Goal: Information Seeking & Learning: Compare options

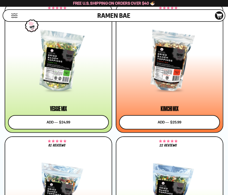
scroll to position [371, 0]
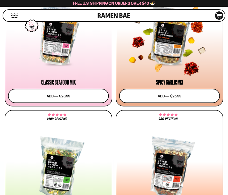
click at [166, 52] on div at bounding box center [169, 34] width 101 height 59
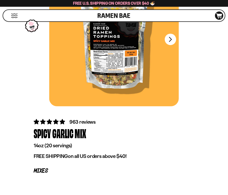
scroll to position [26, 0]
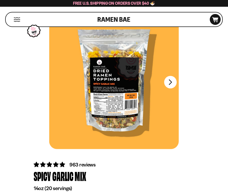
click at [170, 84] on button "FADCB6FD-DFAB-4417-9F21-029242090B77" at bounding box center [170, 82] width 12 height 12
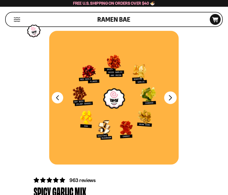
scroll to position [0, 0]
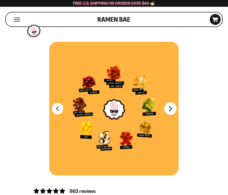
click at [172, 109] on button "FADCB6FD-DFAB-4417-9F21-029242090B77" at bounding box center [170, 108] width 12 height 12
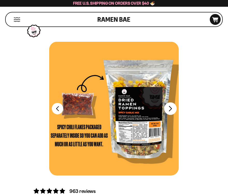
click at [171, 110] on button "FADCB6FD-DFAB-4417-9F21-029242090B77" at bounding box center [170, 108] width 12 height 12
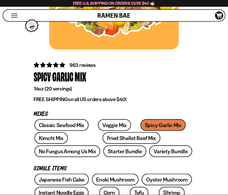
scroll to position [133, 0]
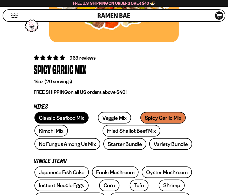
click at [77, 118] on link "Classic Seafood Mix" at bounding box center [61, 118] width 54 height 12
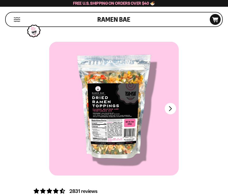
click at [170, 110] on button "Next" at bounding box center [170, 108] width 11 height 11
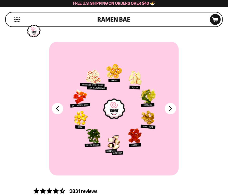
click at [173, 114] on div at bounding box center [113, 109] width 129 height 134
click at [172, 112] on button "FADCB6FD-DFAB-4417-9F21-029242090B77" at bounding box center [170, 108] width 12 height 12
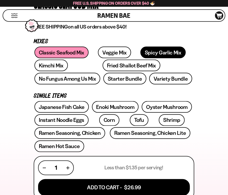
scroll to position [160, 0]
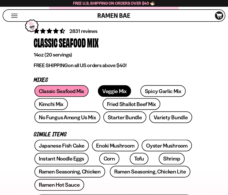
click at [106, 92] on link "Veggie Mix" at bounding box center [114, 91] width 33 height 12
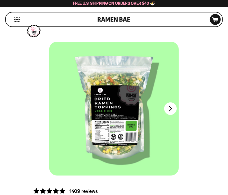
click at [165, 107] on button "FADCB6FD-DFAB-4417-9F21-029242090B77" at bounding box center [170, 108] width 12 height 12
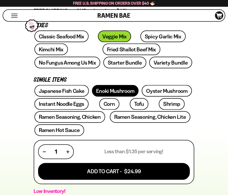
scroll to position [186, 0]
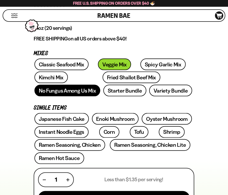
click at [100, 85] on link "No Fungus Among Us Mix" at bounding box center [67, 91] width 66 height 12
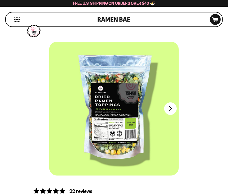
click at [172, 111] on button "FADCB6FD-DFAB-4417-9F21-029242090B77" at bounding box center [170, 108] width 12 height 12
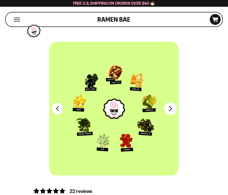
click at [171, 108] on button "FADCB6FD-DFAB-4417-9F21-029242090B77" at bounding box center [170, 108] width 12 height 12
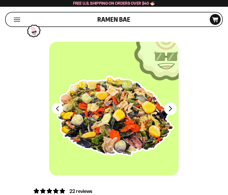
click at [171, 108] on button "FADCB6FD-DFAB-4417-9F21-029242090B77" at bounding box center [170, 108] width 12 height 12
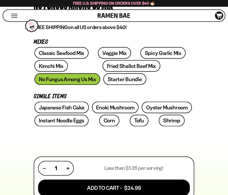
scroll to position [186, 0]
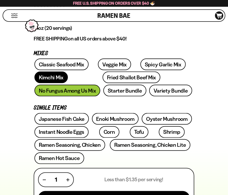
click at [49, 78] on link "Kimchi Mix" at bounding box center [50, 77] width 33 height 12
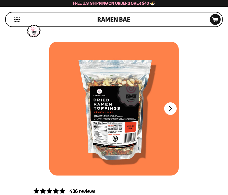
click at [173, 113] on button "FADCB6FD-DFAB-4417-9F21-029242090B77" at bounding box center [170, 108] width 12 height 12
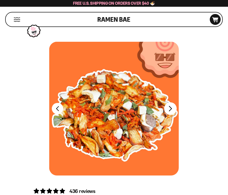
click at [173, 113] on button "FADCB6FD-DFAB-4417-9F21-029242090B77" at bounding box center [170, 108] width 12 height 12
